Goal: Task Accomplishment & Management: Manage account settings

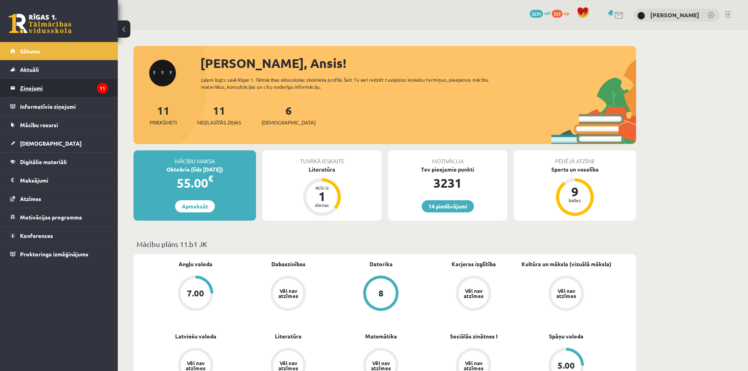
click at [41, 94] on legend "Ziņojumi 11" at bounding box center [64, 88] width 88 height 18
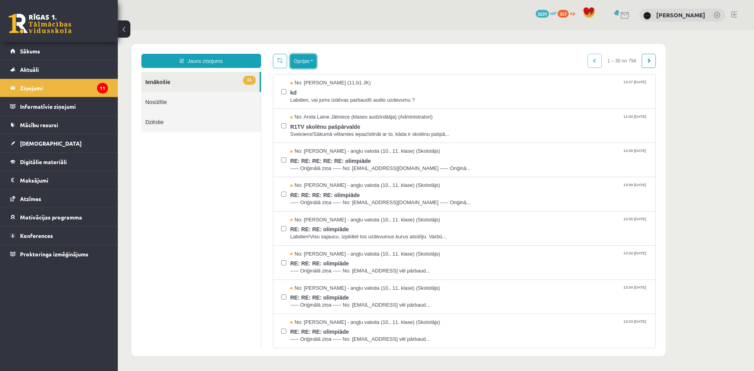
click at [309, 58] on button "Opcijas" at bounding box center [303, 61] width 26 height 14
click at [317, 102] on link "Atzīmēt visus kā lasītus" at bounding box center [351, 100] width 103 height 8
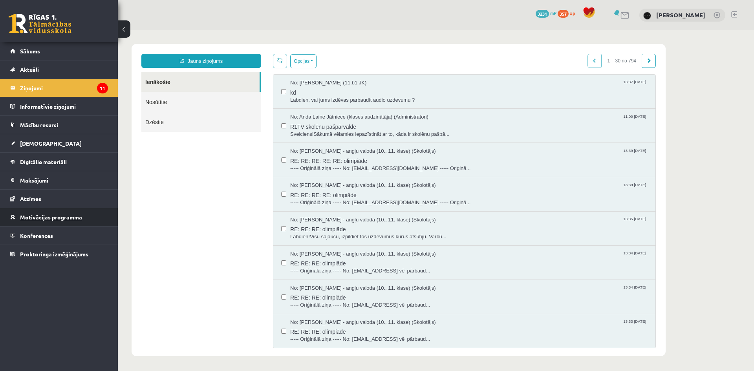
click at [76, 221] on link "Motivācijas programma" at bounding box center [59, 217] width 98 height 18
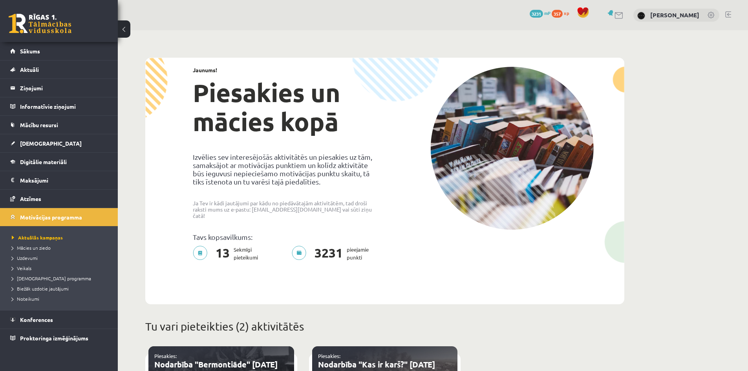
scroll to position [314, 0]
